Goal: Task Accomplishment & Management: Use online tool/utility

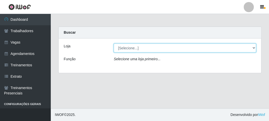
click at [176, 49] on select "[Selecione...] FrigoMaster" at bounding box center [185, 48] width 142 height 9
select select "392"
click at [114, 44] on select "[Selecione...] FrigoMaster" at bounding box center [185, 48] width 142 height 9
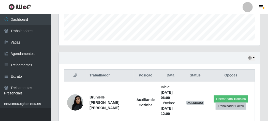
scroll to position [152, 0]
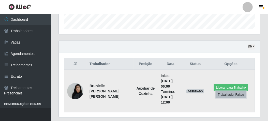
click at [226, 93] on button "Trabalhador Faltou" at bounding box center [230, 94] width 31 height 7
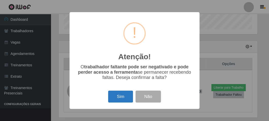
click at [123, 98] on button "Sim" at bounding box center [120, 97] width 25 height 12
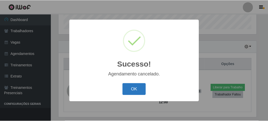
scroll to position [124, 0]
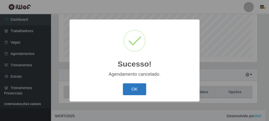
click at [134, 92] on button "OK" at bounding box center [135, 90] width 24 height 12
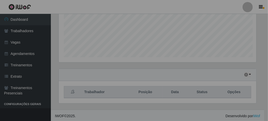
scroll to position [105, 201]
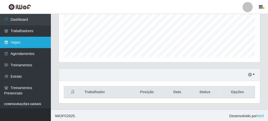
click at [36, 45] on link "Vagas" at bounding box center [25, 42] width 51 height 11
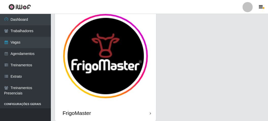
scroll to position [42, 0]
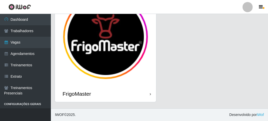
click at [96, 96] on div "FrigoMaster" at bounding box center [105, 94] width 101 height 17
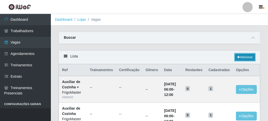
click at [243, 57] on link "Adicionar" at bounding box center [245, 57] width 20 height 7
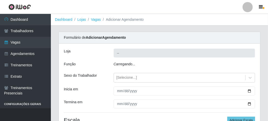
type input "FrigoMaster"
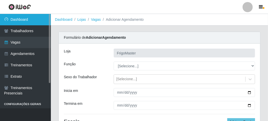
click at [11, 20] on link "Dashboard" at bounding box center [25, 19] width 51 height 11
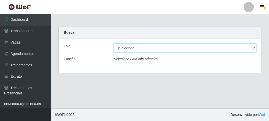
click at [142, 51] on select "[Selecione...] FrigoMaster" at bounding box center [185, 48] width 142 height 9
select select "392"
click at [114, 44] on select "[Selecione...] FrigoMaster" at bounding box center [185, 48] width 142 height 9
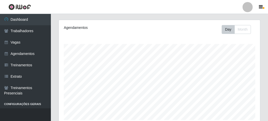
scroll to position [124, 0]
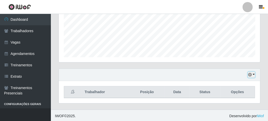
click at [250, 72] on button "button" at bounding box center [251, 75] width 7 height 6
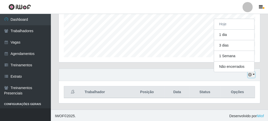
scroll to position [105, 201]
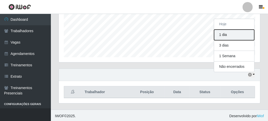
click at [226, 35] on button "1 dia" at bounding box center [234, 35] width 40 height 11
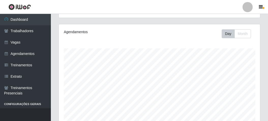
scroll to position [0, 0]
